Goal: Task Accomplishment & Management: Use online tool/utility

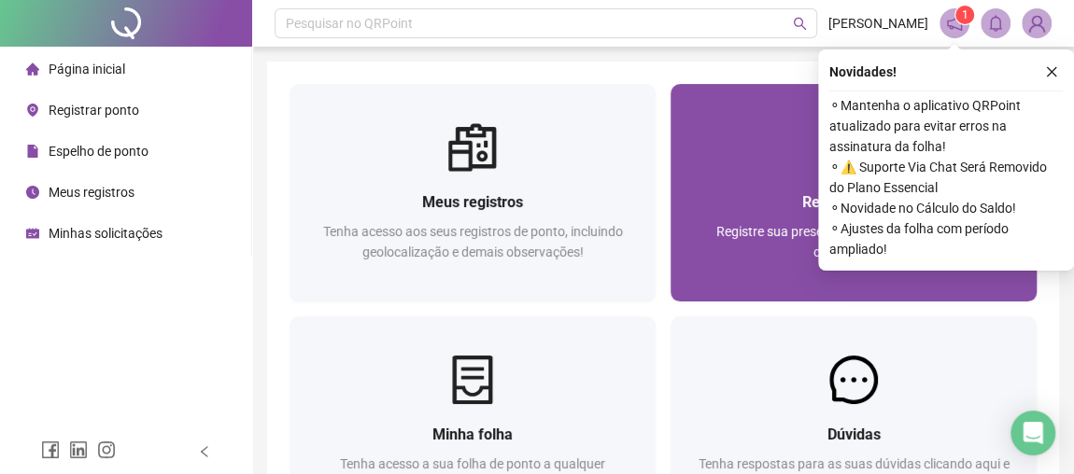
click at [778, 170] on div at bounding box center [853, 147] width 366 height 49
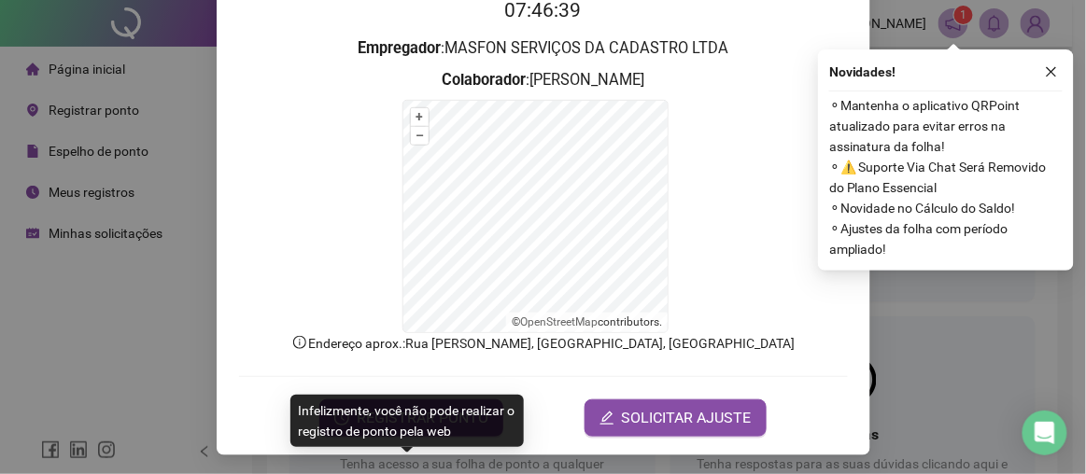
scroll to position [206, 0]
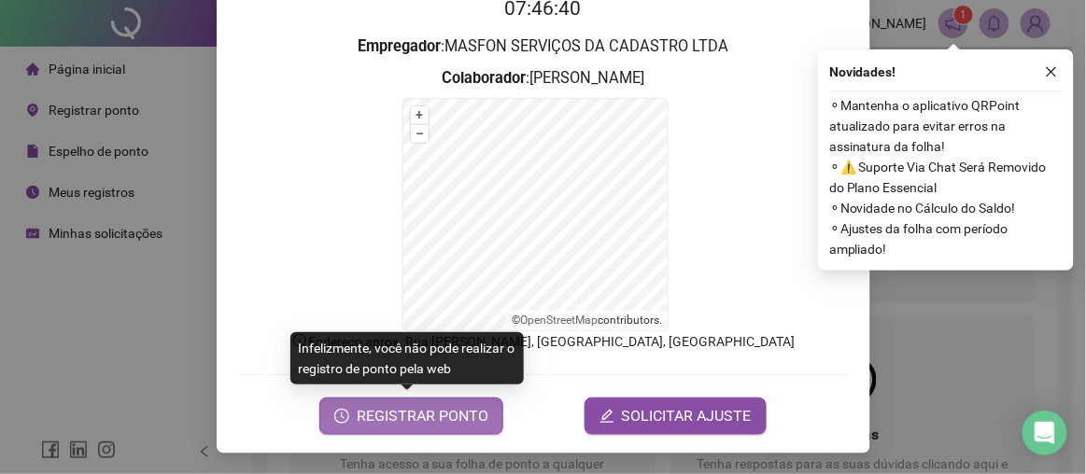
click at [357, 410] on span "REGISTRAR PONTO" at bounding box center [423, 416] width 132 height 22
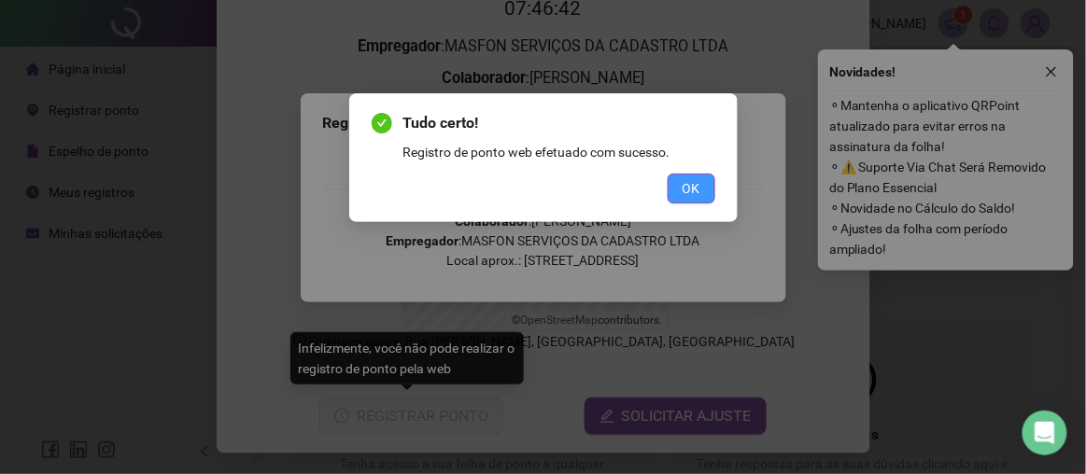
click at [694, 190] on span "OK" at bounding box center [691, 188] width 18 height 21
